Goal: Information Seeking & Learning: Learn about a topic

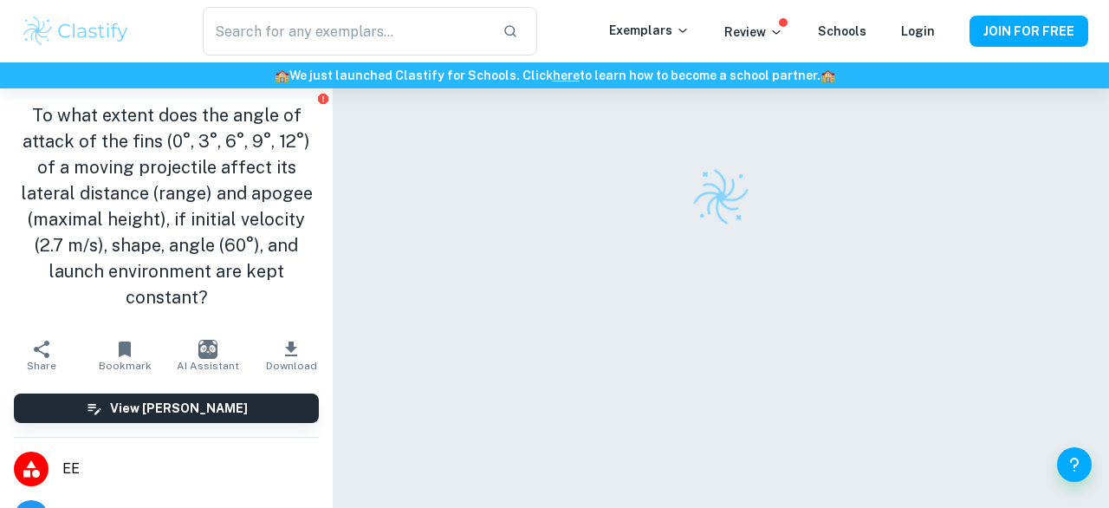
click at [75, 126] on h1 "To what extent does the angle of attack of the fins (0°, 3°, 6°, 9°, 12°) of a …" at bounding box center [166, 206] width 305 height 208
click at [105, 136] on h1 "To what extent does the angle of attack of the fins (0°, 3°, 6°, 9°, 12°) of a …" at bounding box center [166, 206] width 305 height 208
click at [141, 127] on h1 "To what extent does the angle of attack of the fins (0°, 3°, 6°, 9°, 12°) of a …" at bounding box center [166, 206] width 305 height 208
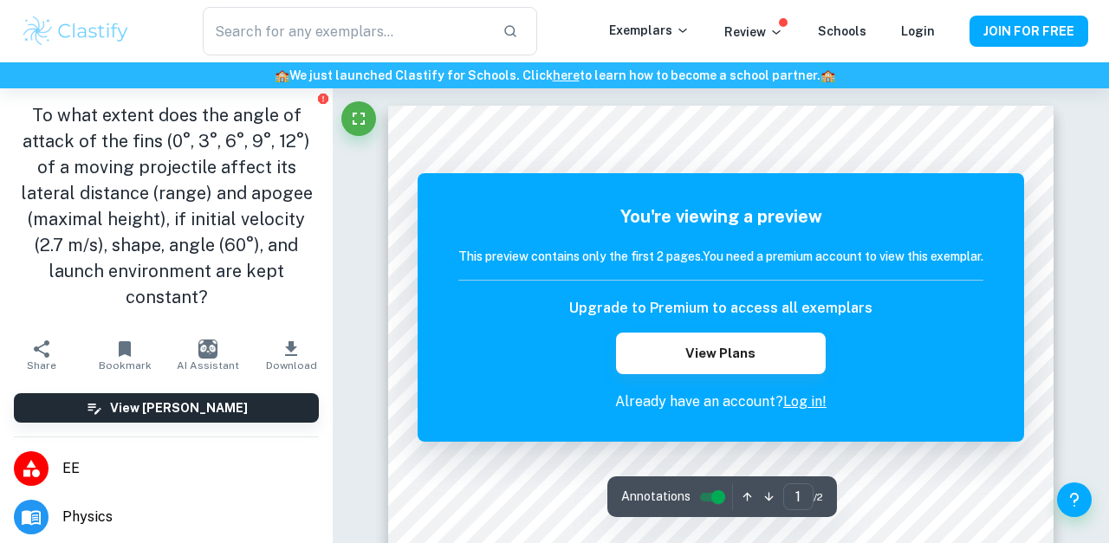
click at [100, 127] on h1 "To what extent does the angle of attack of the fins (0°, 3°, 6°, 9°, 12°) of a …" at bounding box center [166, 206] width 305 height 208
click at [191, 142] on h1 "To what extent does the angle of attack of the fins (0°, 3°, 6°, 9°, 12°) of a …" at bounding box center [166, 206] width 305 height 208
click at [136, 156] on h1 "To what extent does the angle of attack of the fins (0°, 3°, 6°, 9°, 12°) of a …" at bounding box center [166, 206] width 305 height 208
click at [215, 168] on h1 "To what extent does the angle of attack of the fins (0°, 3°, 6°, 9°, 12°) of a …" at bounding box center [166, 206] width 305 height 208
click at [215, 189] on h1 "To what extent does the angle of attack of the fins (0°, 3°, 6°, 9°, 12°) of a …" at bounding box center [166, 206] width 305 height 208
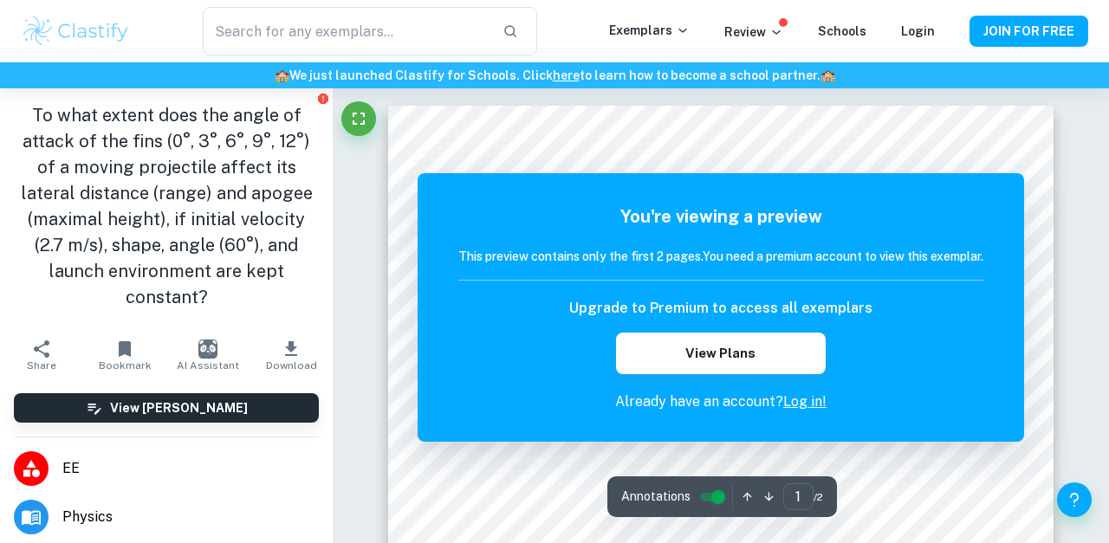
click at [261, 180] on h1 "To what extent does the angle of attack of the fins (0°, 3°, 6°, 9°, 12°) of a …" at bounding box center [166, 206] width 305 height 208
click at [89, 215] on h1 "To what extent does the angle of attack of the fins (0°, 3°, 6°, 9°, 12°) of a …" at bounding box center [166, 206] width 305 height 208
click at [133, 201] on h1 "To what extent does the angle of attack of the fins (0°, 3°, 6°, 9°, 12°) of a …" at bounding box center [166, 206] width 305 height 208
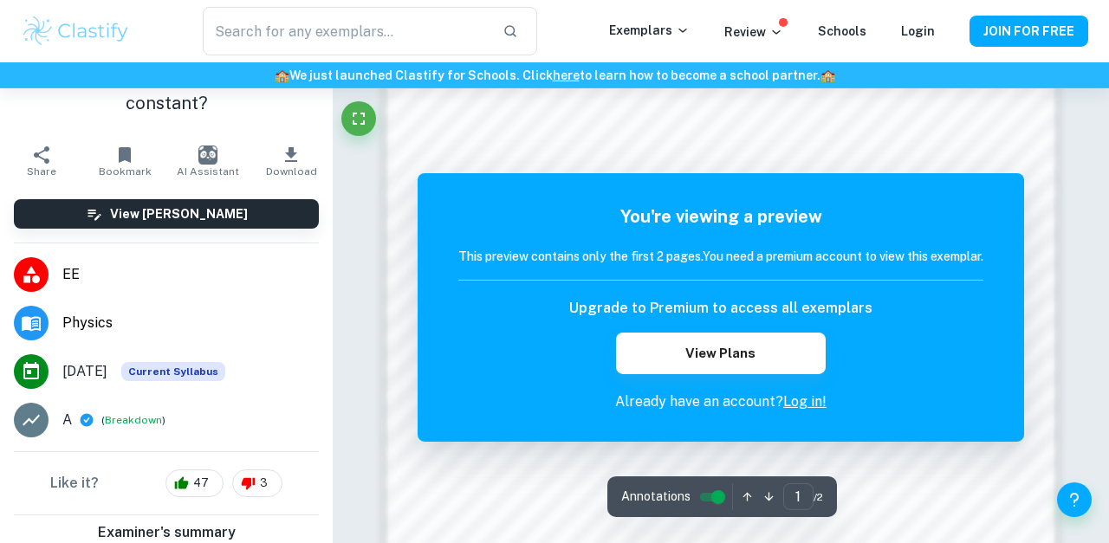
scroll to position [1141, 0]
